Goal: Navigation & Orientation: Understand site structure

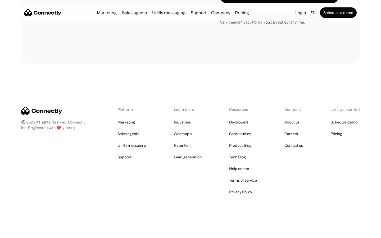
scroll to position [1501, 0]
